Goal: Information Seeking & Learning: Check status

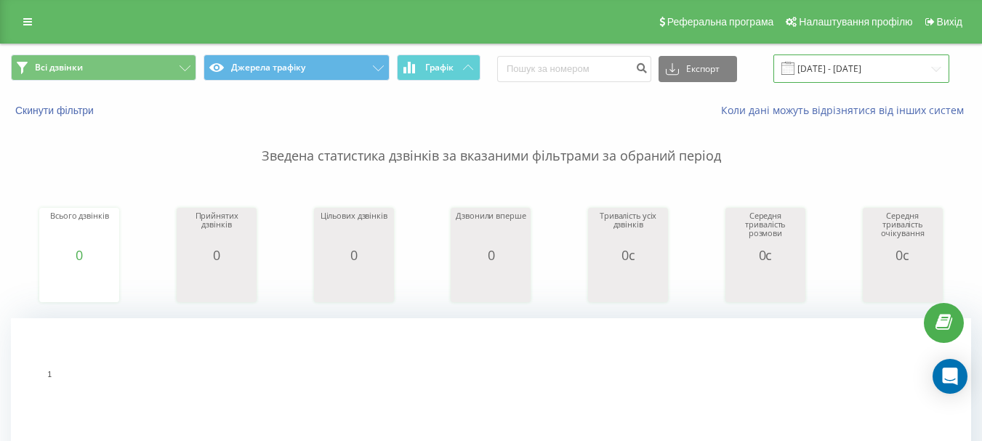
click at [853, 72] on input "12.08.2025 - 12.08.2025" at bounding box center [861, 68] width 176 height 28
click at [855, 76] on input "12.08.2025 - 12.08.2025" at bounding box center [861, 68] width 176 height 28
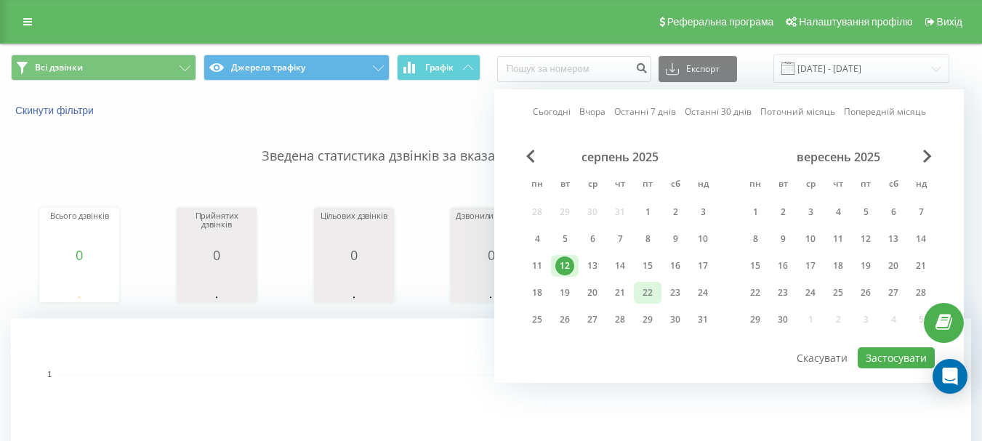
click at [653, 291] on div "22" at bounding box center [647, 292] width 19 height 19
click at [882, 351] on button "Застосувати" at bounding box center [895, 357] width 77 height 21
type input "[DATE] - [DATE]"
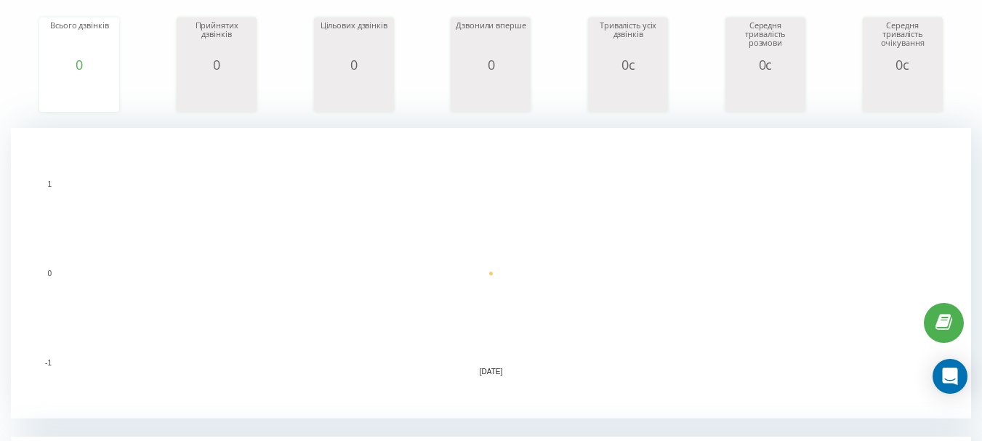
scroll to position [275, 0]
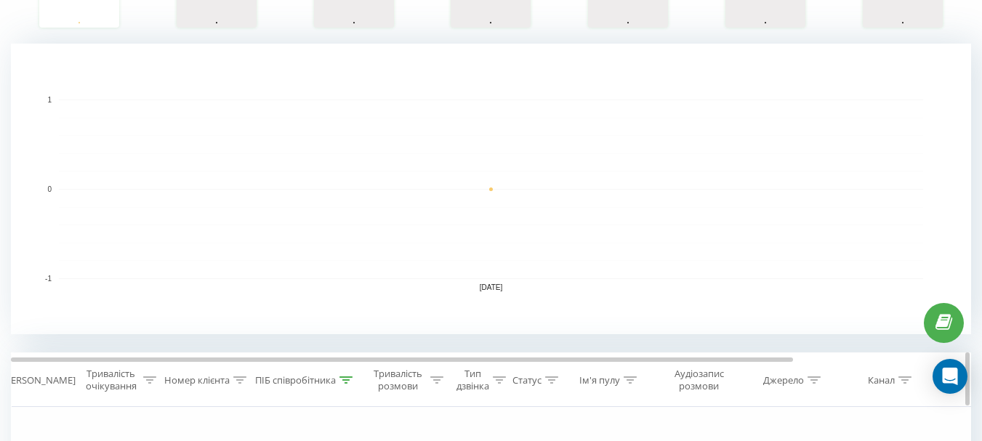
click at [342, 382] on icon at bounding box center [345, 379] width 13 height 7
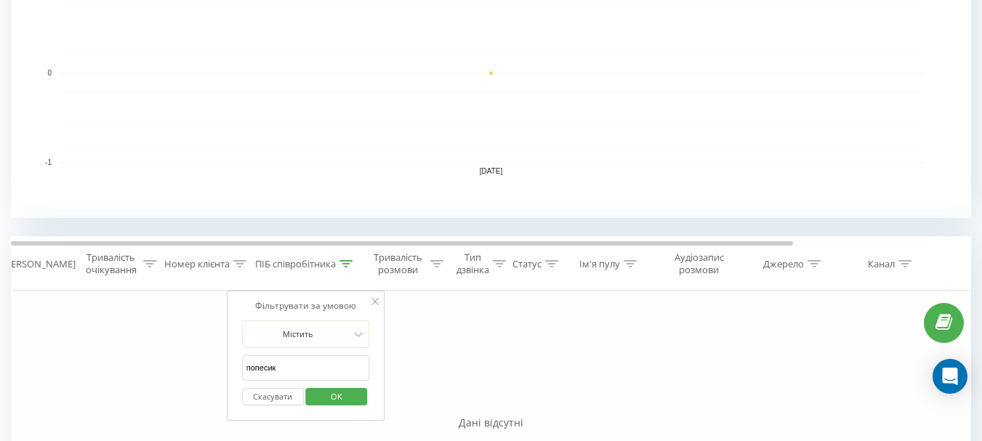
scroll to position [493, 0]
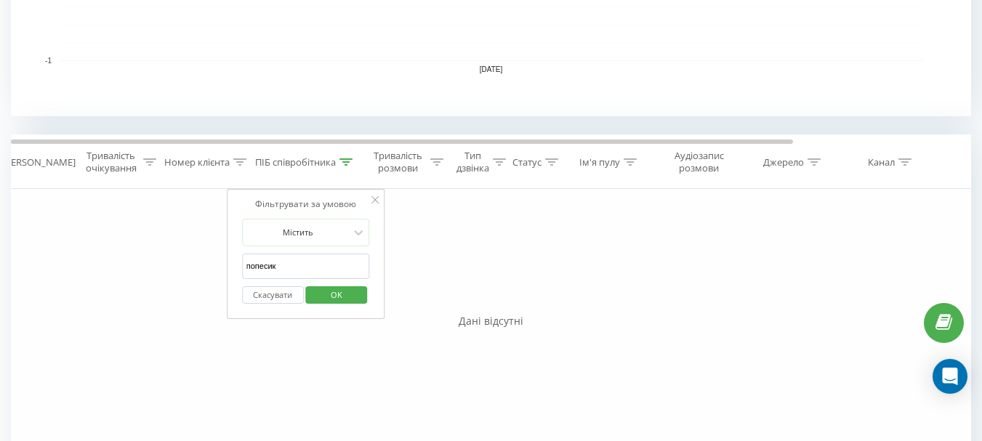
drag, startPoint x: 270, startPoint y: 256, endPoint x: 217, endPoint y: 259, distance: 53.1
click at [217, 259] on div "Фільтрувати за умовою Дорівнює Скасувати OK Фільтрувати за умовою Містить Скасу…" at bounding box center [491, 352] width 960 height 327
type input "ФЕДИК"
drag, startPoint x: 359, startPoint y: 299, endPoint x: 253, endPoint y: 200, distance: 145.5
click at [357, 298] on button "OK" at bounding box center [337, 295] width 62 height 18
